Goal: Task Accomplishment & Management: Use online tool/utility

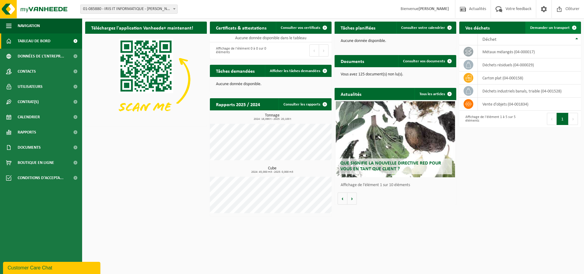
click at [553, 27] on span "Demander un transport" at bounding box center [550, 28] width 40 height 4
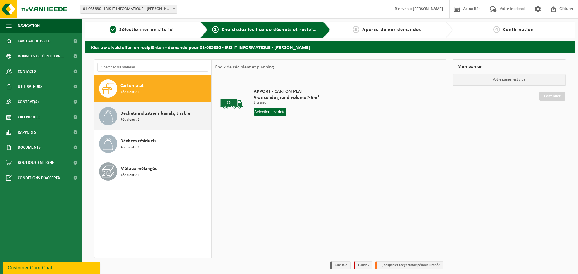
click at [132, 120] on span "Récipients: 1" at bounding box center [129, 120] width 19 height 6
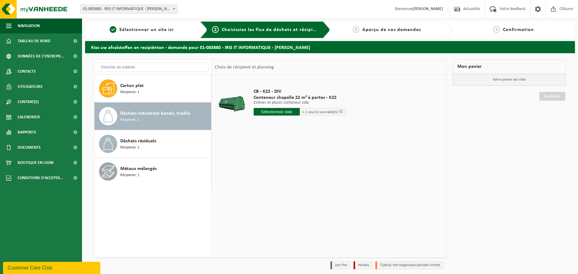
click at [280, 113] on input "text" at bounding box center [277, 112] width 46 height 8
click at [269, 175] on div "23" at bounding box center [270, 176] width 11 height 10
type input "à partir de 2025-09-23"
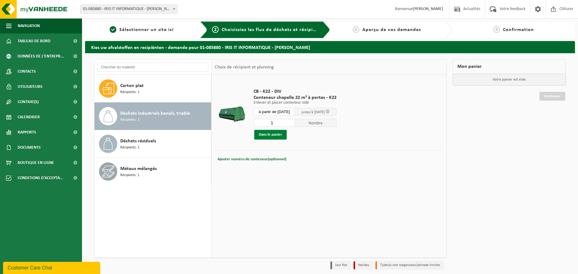
click at [268, 135] on button "Dans le panier" at bounding box center [270, 135] width 33 height 10
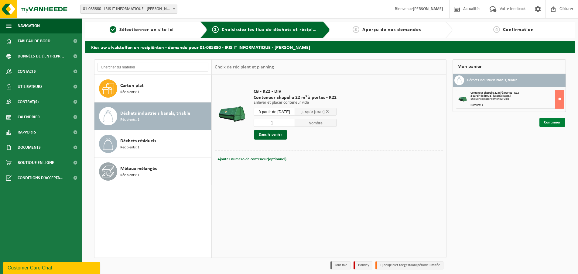
click at [553, 122] on link "Continuer" at bounding box center [553, 122] width 26 height 9
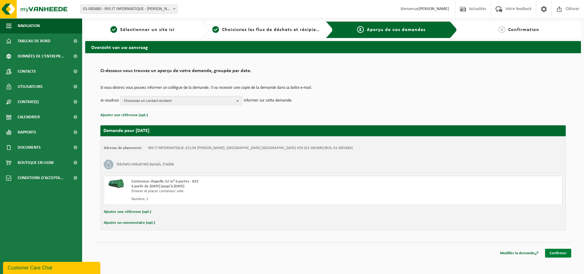
click at [558, 252] on link "Confirmer" at bounding box center [558, 253] width 26 height 9
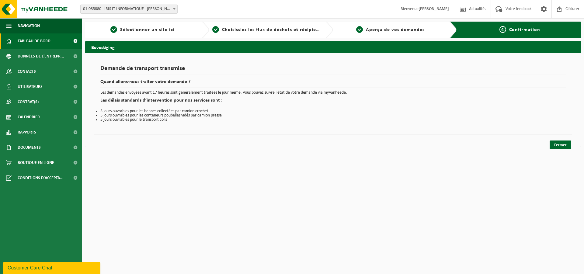
click at [29, 41] on span "Tableau de bord" at bounding box center [34, 40] width 33 height 15
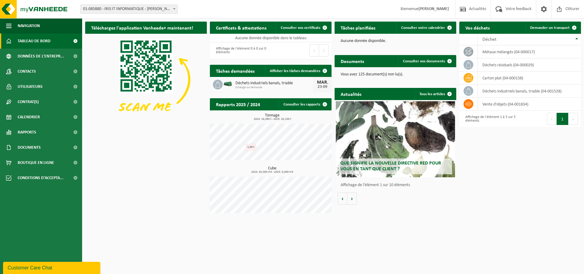
click at [239, 74] on h2 "Tâches demandées" at bounding box center [235, 71] width 51 height 12
click at [305, 71] on span "Afficher les tâches demandées" at bounding box center [295, 71] width 50 height 4
